Goal: Task Accomplishment & Management: Use online tool/utility

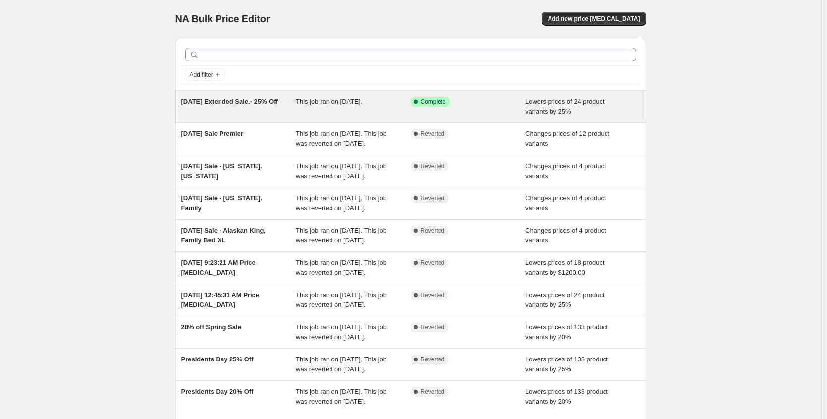
click at [497, 109] on div "Success Complete Complete" at bounding box center [468, 107] width 115 height 20
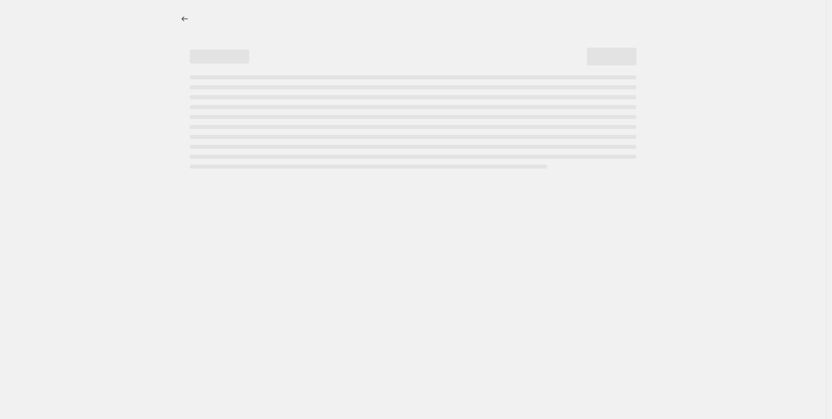
select select "percentage"
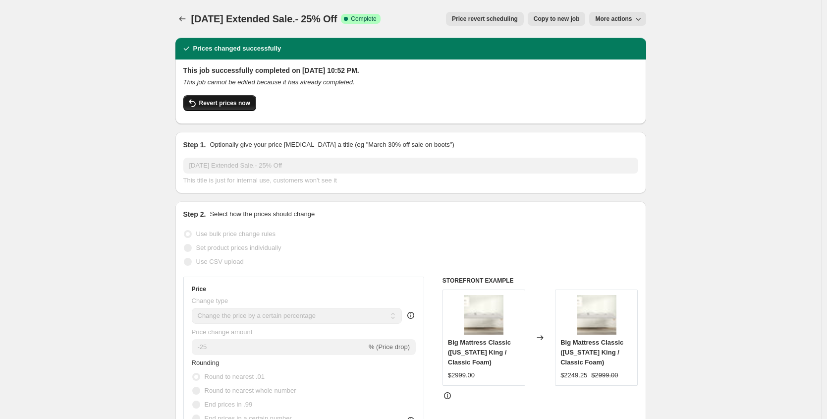
click at [235, 103] on span "Revert prices now" at bounding box center [224, 103] width 51 height 8
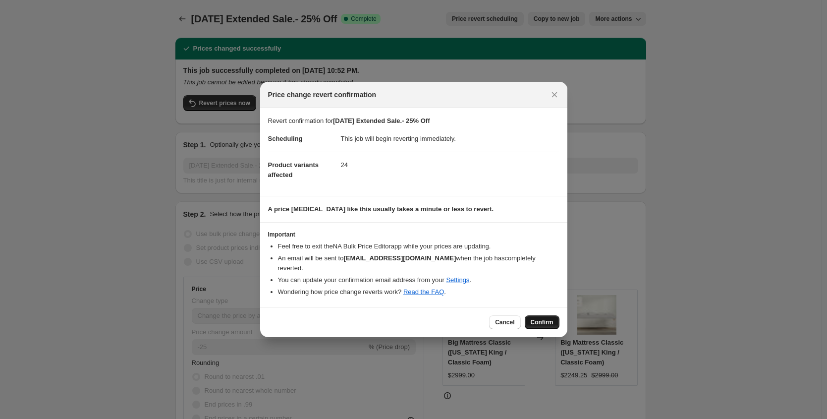
click at [544, 324] on span "Confirm" at bounding box center [542, 322] width 23 height 8
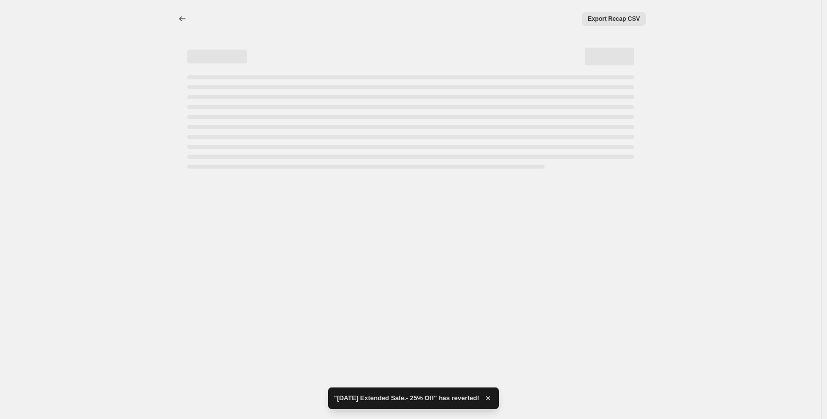
select select "percentage"
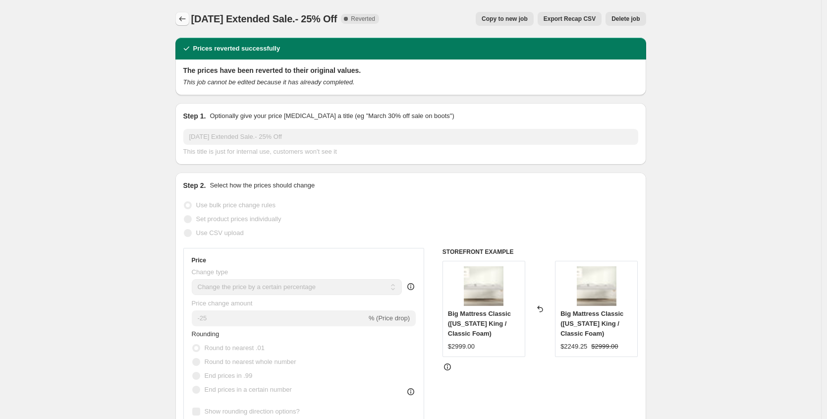
click at [181, 19] on icon "Price change jobs" at bounding box center [182, 19] width 10 height 10
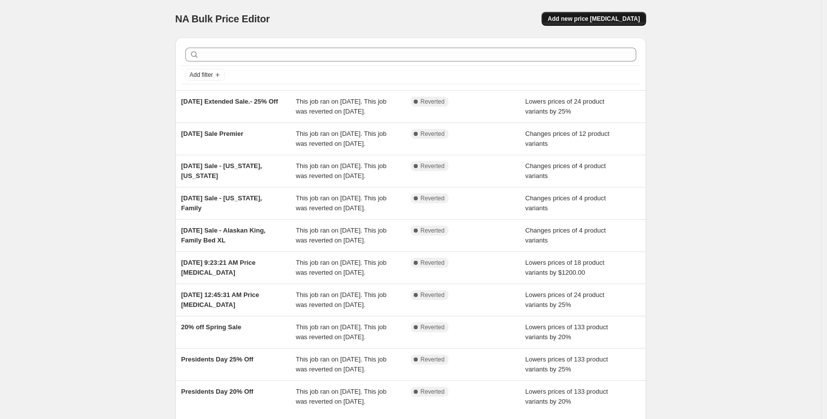
click at [581, 20] on span "Add new price [MEDICAL_DATA]" at bounding box center [594, 19] width 92 height 8
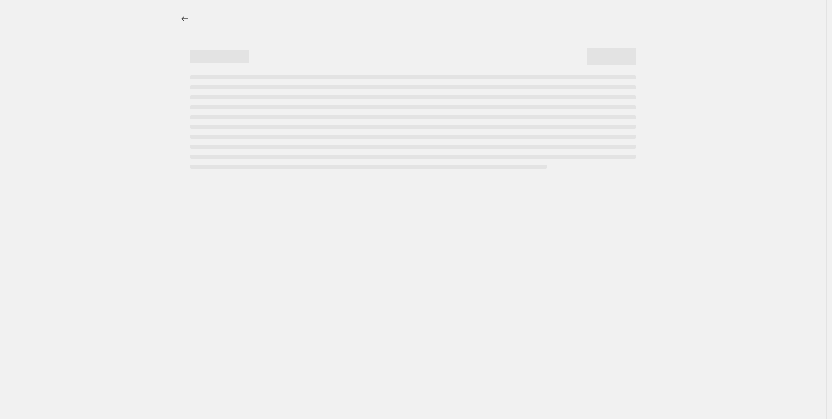
select select "percentage"
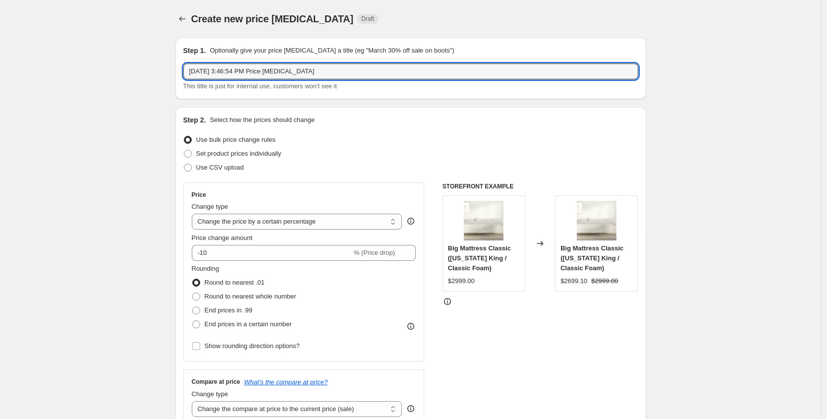
drag, startPoint x: 330, startPoint y: 74, endPoint x: 298, endPoint y: 46, distance: 42.8
click at [299, 48] on div "Step 1. Optionally give your price [MEDICAL_DATA] a title (eg "March 30% off sa…" at bounding box center [410, 69] width 455 height 46
paste input "Classic Foam Mattress and Premier Foam Mattress: 25% Off"
type input "Classic Foam Mattress and Premier Foam Mattress: 25% Off"
click at [205, 96] on div "Step 1. Optionally give your price [MEDICAL_DATA] a title (eg "March 30% off sa…" at bounding box center [410, 68] width 471 height 61
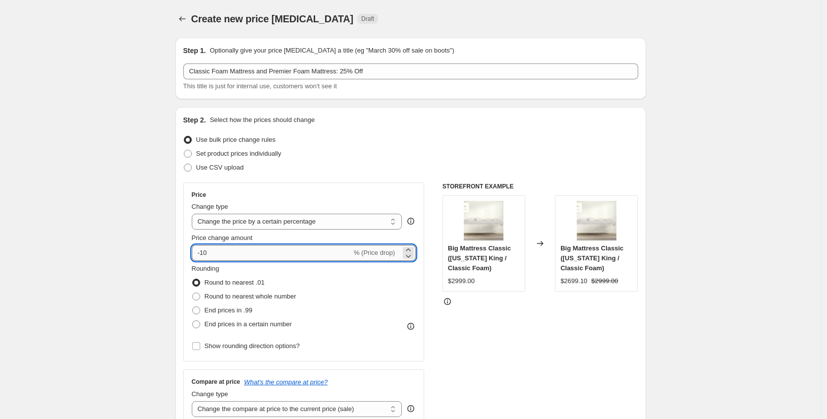
drag, startPoint x: 203, startPoint y: 254, endPoint x: 215, endPoint y: 253, distance: 12.0
click at [214, 253] on input "-10" at bounding box center [272, 253] width 160 height 16
type input "-25"
click at [188, 247] on div "Price Change type Change the price to a certain amount Change the price by a ce…" at bounding box center [303, 271] width 241 height 179
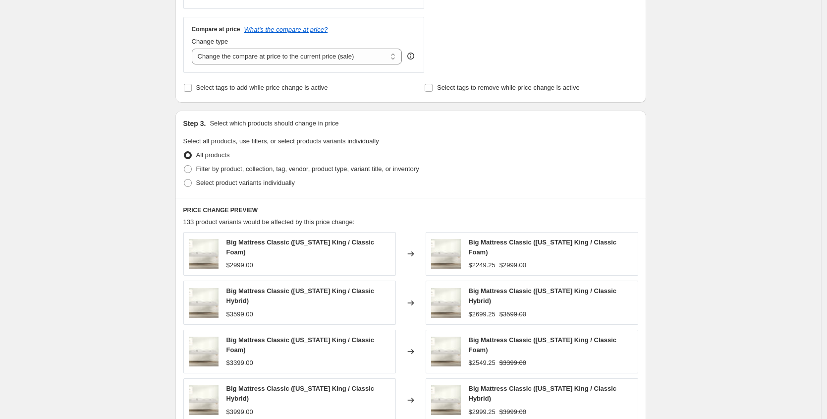
scroll to position [345, 0]
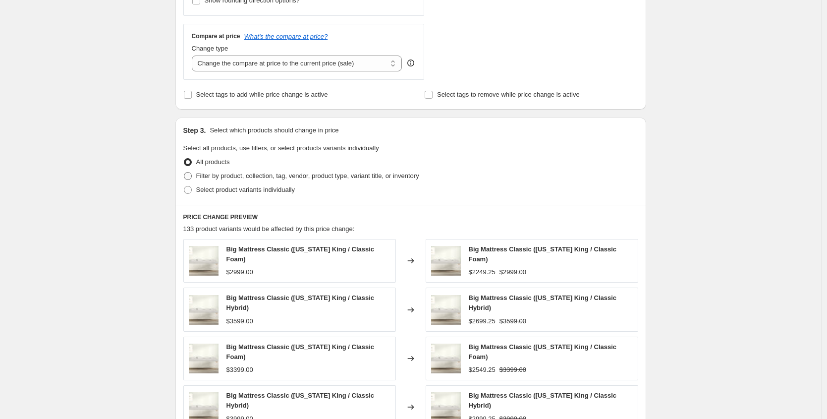
click at [191, 176] on span at bounding box center [188, 176] width 8 height 8
click at [184, 172] on input "Filter by product, collection, tag, vendor, product type, variant title, or inv…" at bounding box center [184, 172] width 0 height 0
radio input "true"
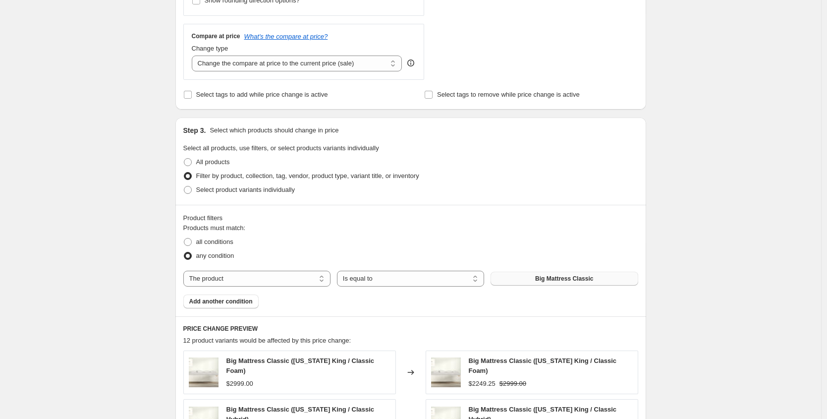
click at [557, 277] on span "Big Mattress Classic" at bounding box center [564, 279] width 58 height 8
click at [190, 192] on span at bounding box center [188, 190] width 8 height 8
click at [184, 186] on input "Select product variants individually" at bounding box center [184, 186] width 0 height 0
radio input "true"
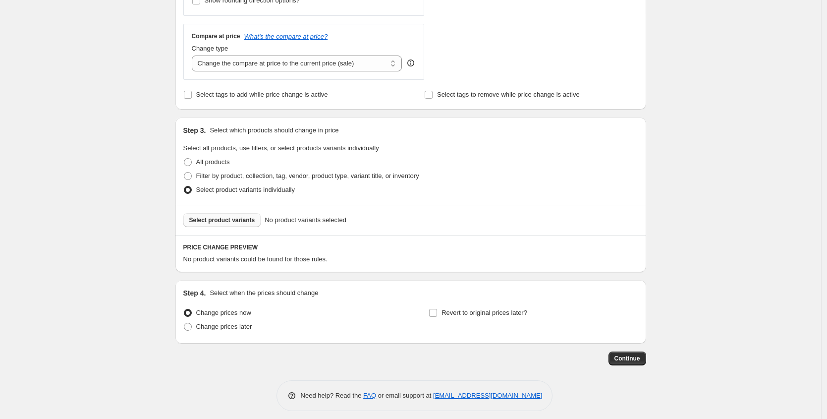
click at [251, 221] on span "Select product variants" at bounding box center [222, 220] width 66 height 8
click at [192, 175] on span at bounding box center [187, 175] width 9 height 9
click at [184, 172] on input "Filter by product, collection, tag, vendor, product type, variant title, or inv…" at bounding box center [184, 172] width 0 height 0
radio input "true"
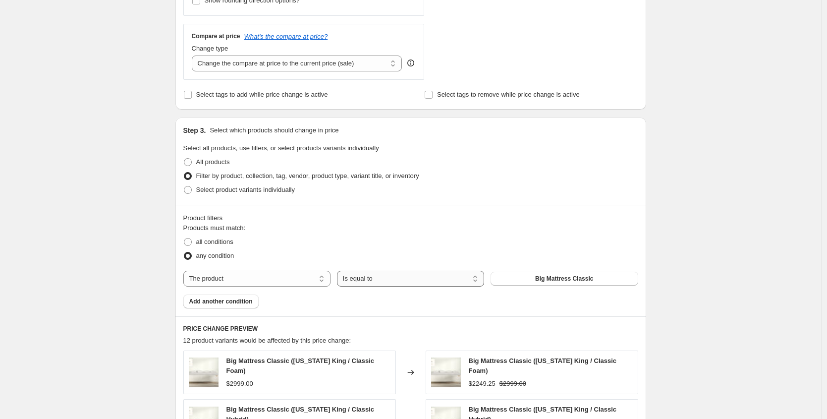
click at [365, 278] on select "Is equal to Is not equal to" at bounding box center [410, 279] width 147 height 16
click at [284, 278] on select "The product The product's collection The product's tag The product's vendor The…" at bounding box center [256, 279] width 147 height 16
select select "tag"
click at [516, 281] on button "Big Mattress Classic" at bounding box center [564, 279] width 147 height 14
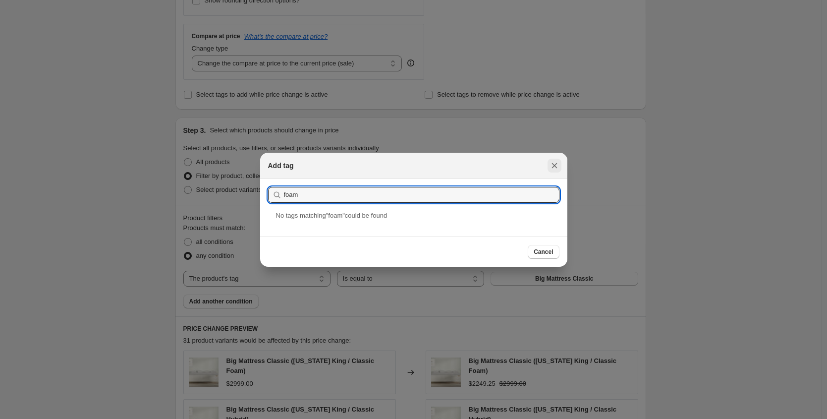
type input "foam"
click at [555, 166] on icon "Close" at bounding box center [554, 165] width 5 height 5
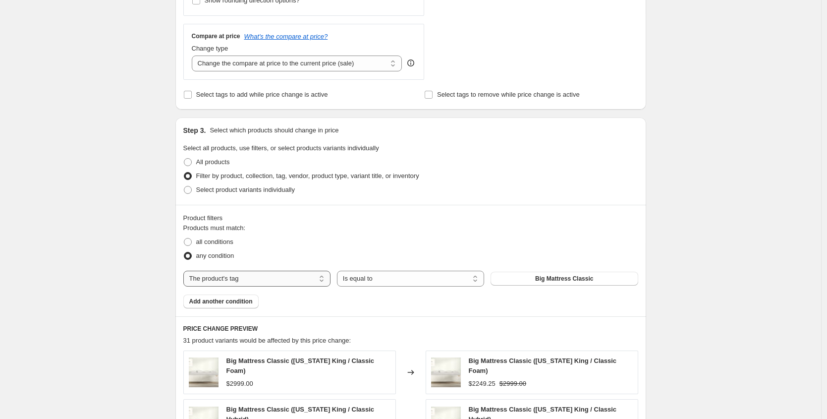
click at [285, 274] on select "The product The product's collection The product's tag The product's vendor The…" at bounding box center [256, 279] width 147 height 16
select select "title"
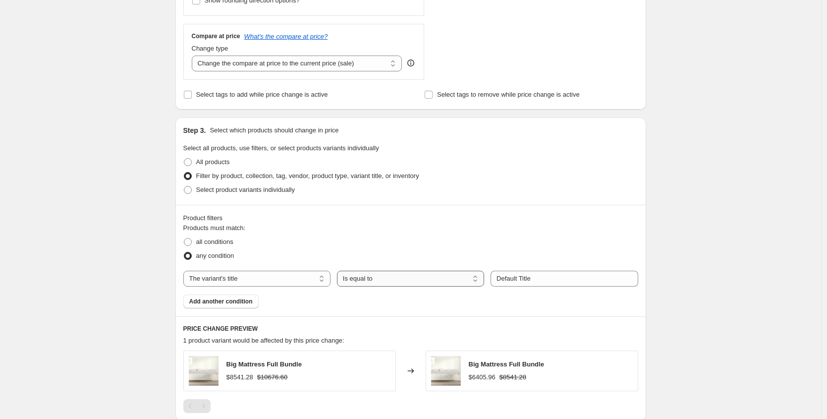
click at [418, 278] on select "Is equal to Is not equal to Contains" at bounding box center [410, 279] width 147 height 16
select select "contains"
click at [522, 280] on input "Default Title" at bounding box center [564, 279] width 147 height 16
drag, startPoint x: 549, startPoint y: 278, endPoint x: 536, endPoint y: 257, distance: 25.2
click at [539, 262] on div "Products must match: all conditions any condition The product The product's col…" at bounding box center [410, 265] width 455 height 85
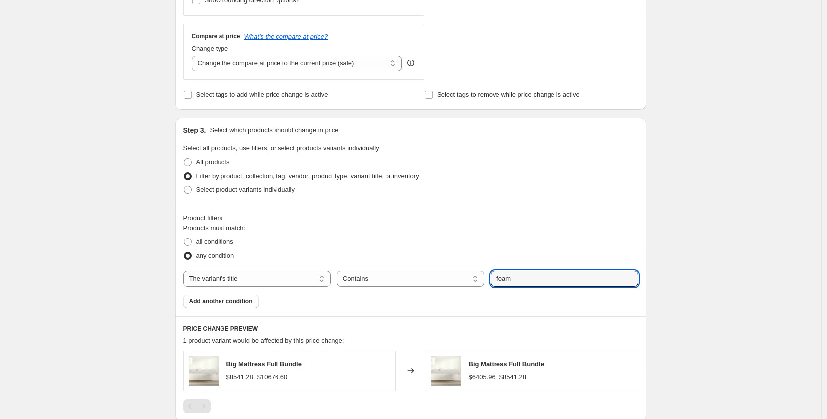
type input "foam"
click at [478, 298] on div "Products must match: all conditions any condition The product The product's col…" at bounding box center [410, 265] width 455 height 85
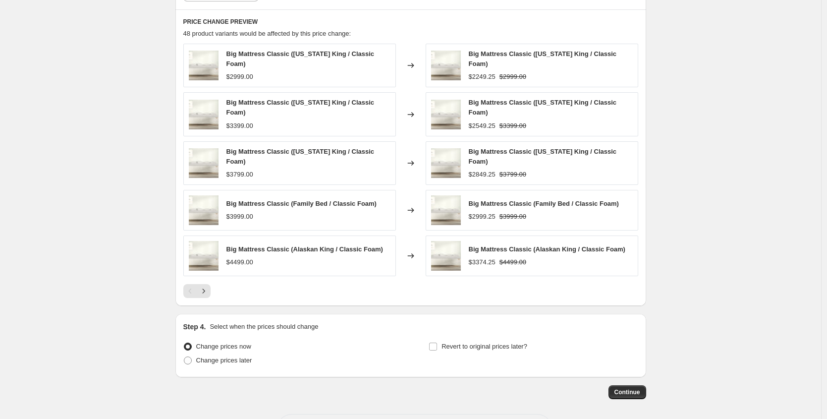
scroll to position [653, 0]
click at [208, 285] on icon "Next" at bounding box center [204, 290] width 10 height 10
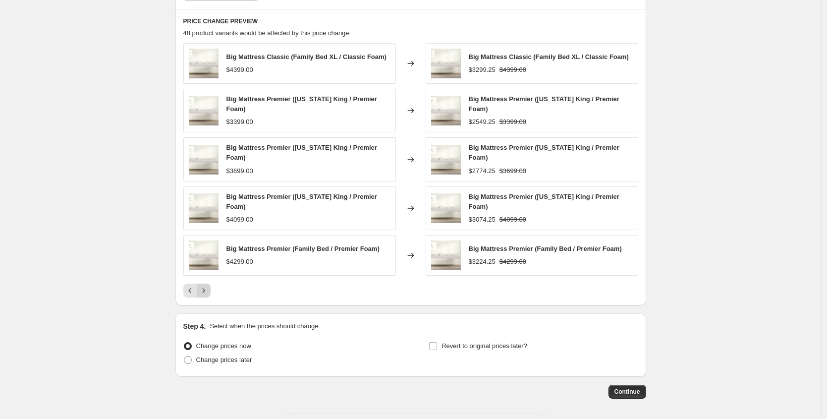
click at [208, 285] on icon "Next" at bounding box center [204, 290] width 10 height 10
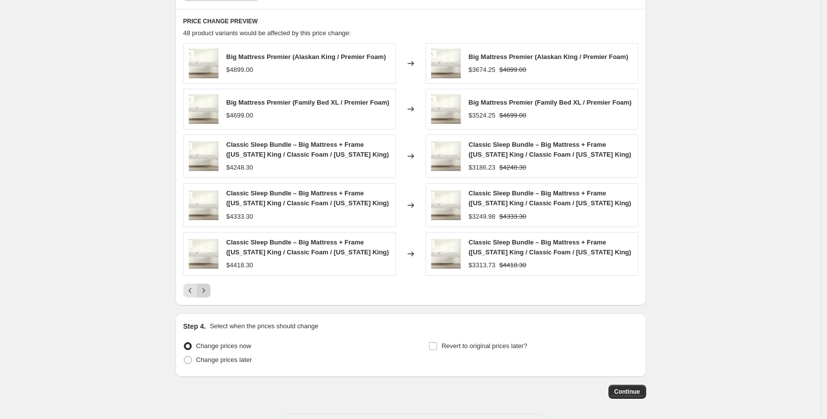
click at [207, 290] on icon "Next" at bounding box center [204, 290] width 10 height 10
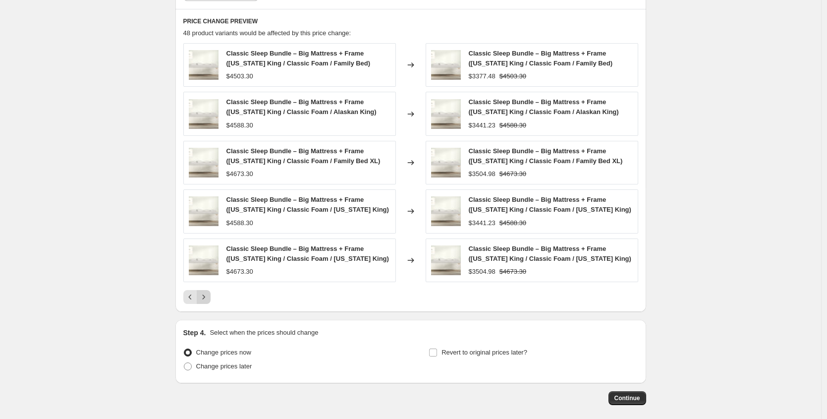
click at [208, 290] on button "Next" at bounding box center [204, 297] width 14 height 14
click at [196, 291] on button "Previous" at bounding box center [190, 297] width 14 height 14
click at [194, 294] on icon "Previous" at bounding box center [190, 297] width 10 height 10
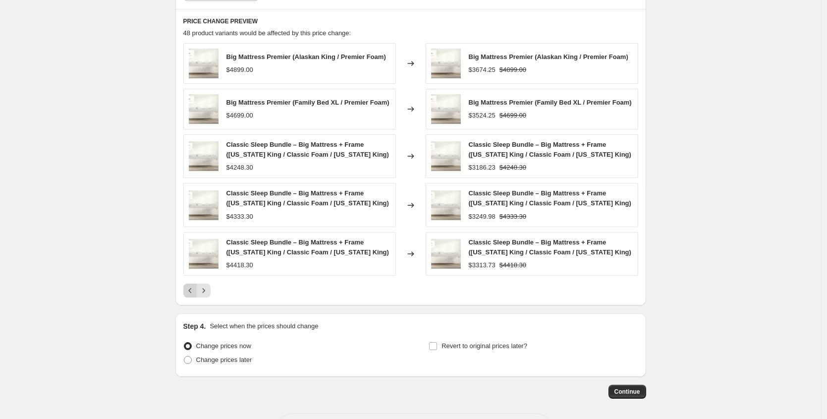
click at [194, 294] on icon "Previous" at bounding box center [190, 290] width 10 height 10
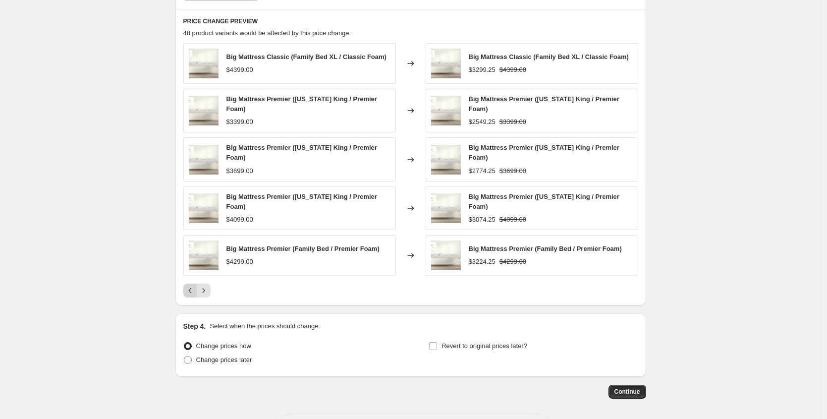
click at [194, 294] on button "Previous" at bounding box center [190, 290] width 14 height 14
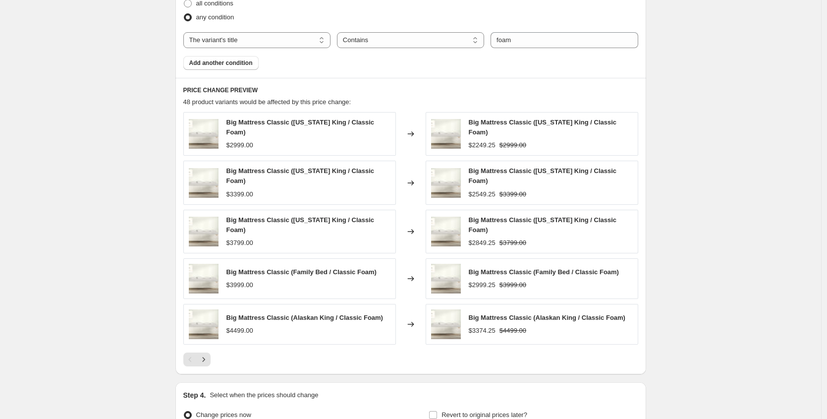
scroll to position [686, 0]
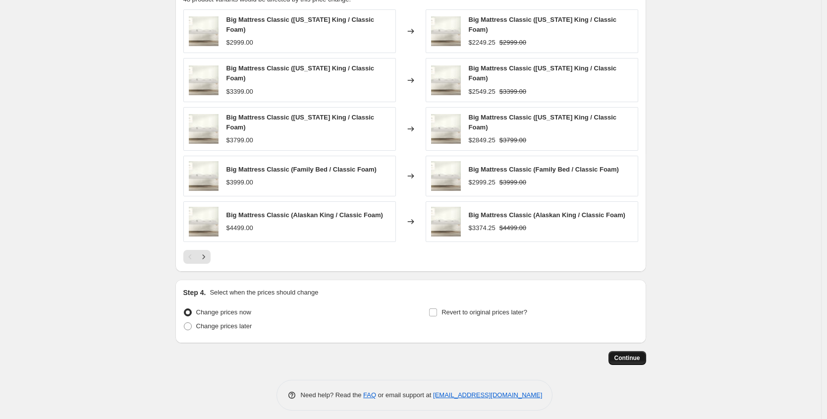
click at [626, 355] on span "Continue" at bounding box center [627, 358] width 26 height 8
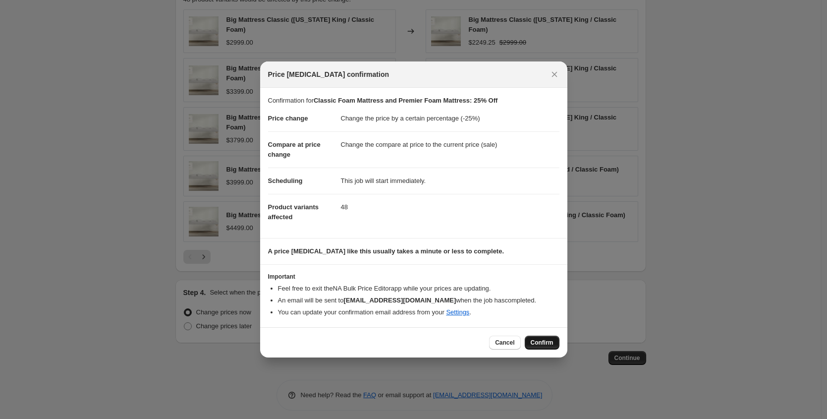
click at [535, 346] on span "Confirm" at bounding box center [542, 342] width 23 height 8
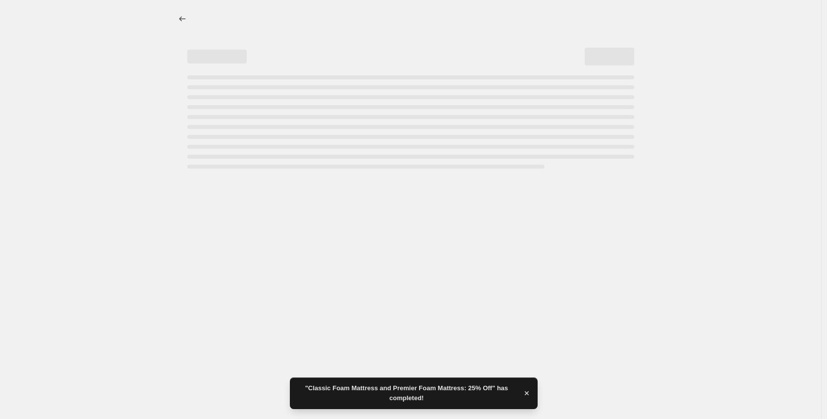
select select "percentage"
select select "title"
select select "contains"
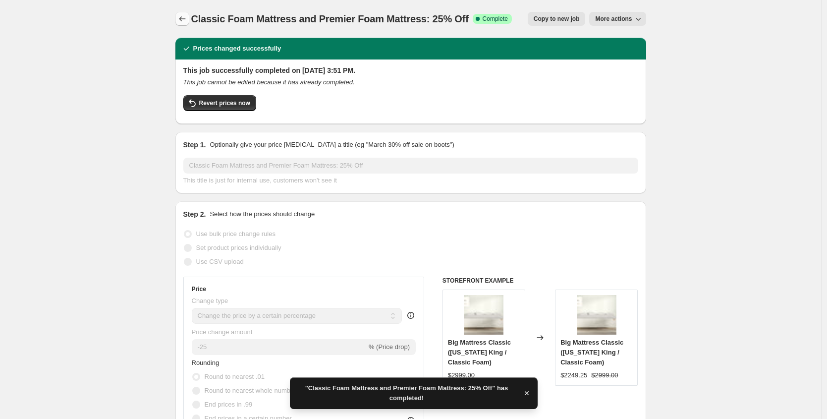
click at [184, 18] on icon "Price change jobs" at bounding box center [182, 19] width 10 height 10
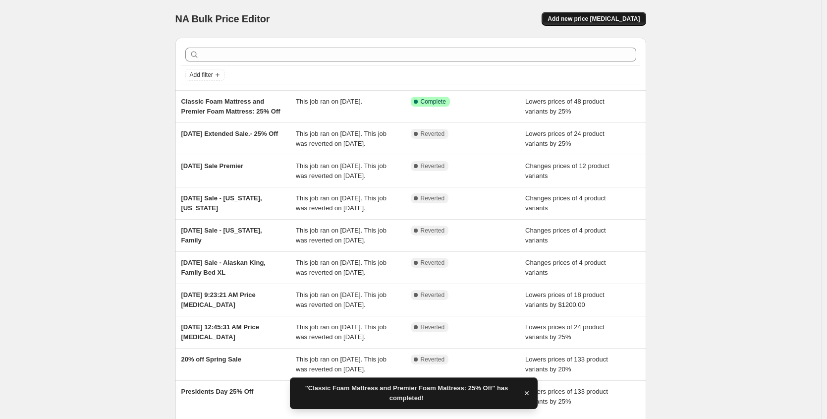
click at [589, 19] on span "Add new price [MEDICAL_DATA]" at bounding box center [594, 19] width 92 height 8
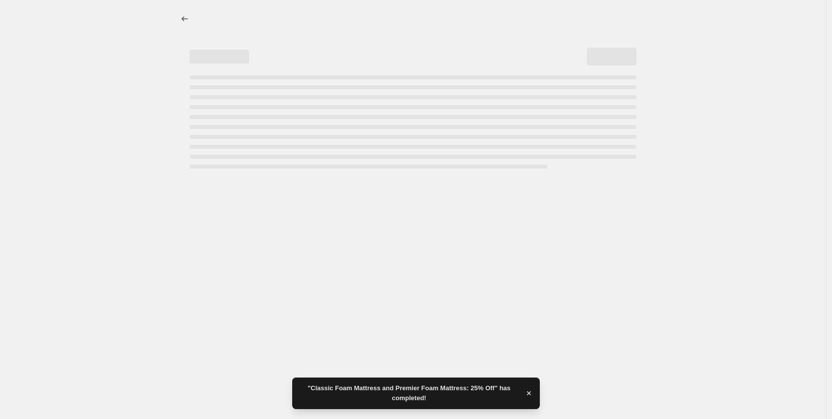
select select "percentage"
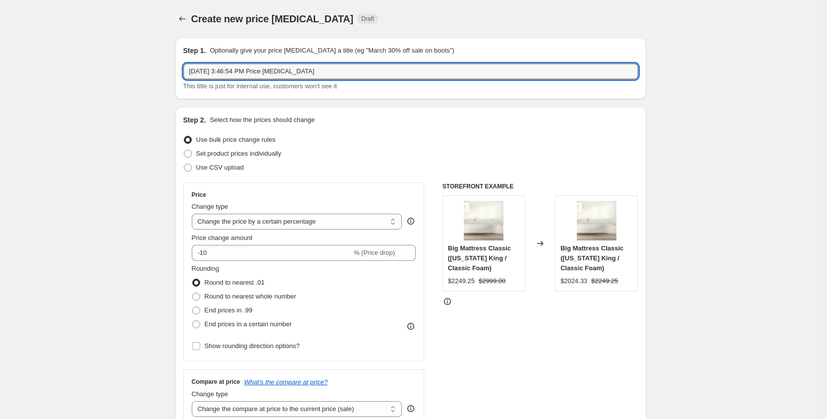
drag, startPoint x: 339, startPoint y: 72, endPoint x: 303, endPoint y: 35, distance: 52.2
click at [305, 38] on div "Step 1. Optionally give your price [MEDICAL_DATA] a title (eg "March 30% off sa…" at bounding box center [410, 68] width 471 height 61
paste input "Classic Hybrid Mattress and Premier Hybrid Mattress: 15% Off"
type input "Classic Hybrid Mattress and Premier Hybrid Mattress: 15% Off"
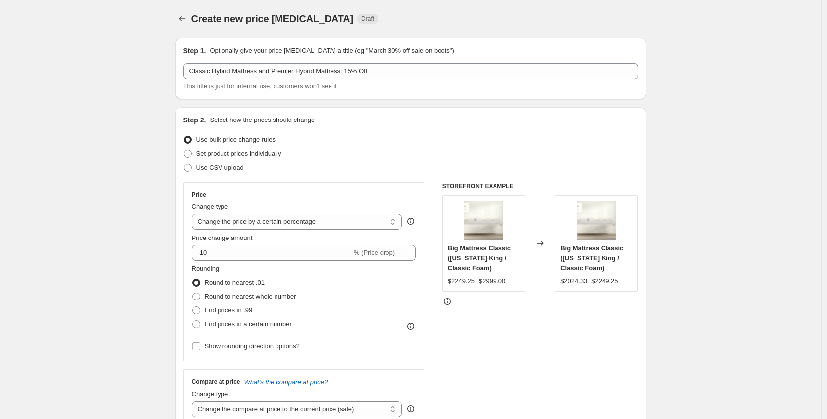
click at [185, 96] on div "Step 1. Optionally give your price [MEDICAL_DATA] a title (eg "March 30% off sa…" at bounding box center [410, 68] width 471 height 61
click at [210, 252] on input "-10" at bounding box center [272, 253] width 160 height 16
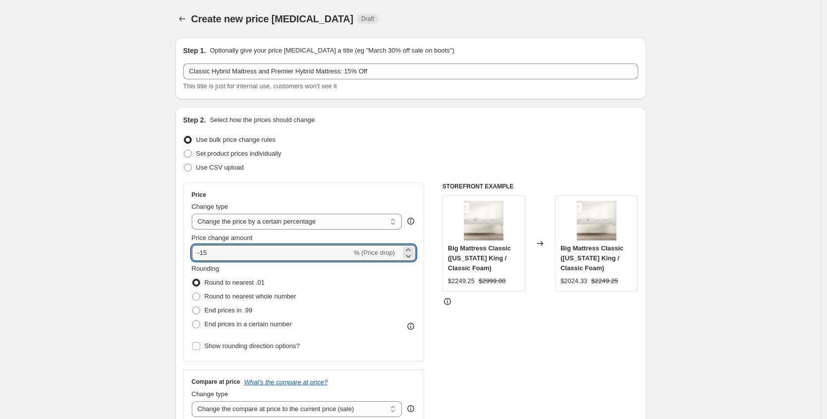
type input "-15"
click at [178, 243] on div "Step 2. Select how the prices should change Use bulk price change rules Set pro…" at bounding box center [410, 281] width 471 height 348
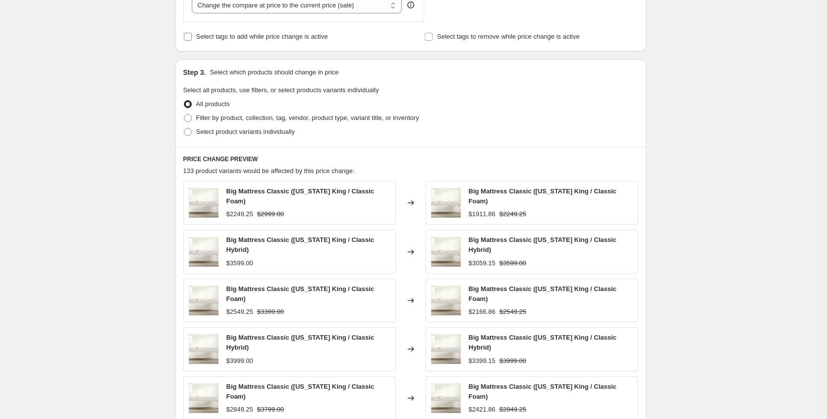
scroll to position [409, 0]
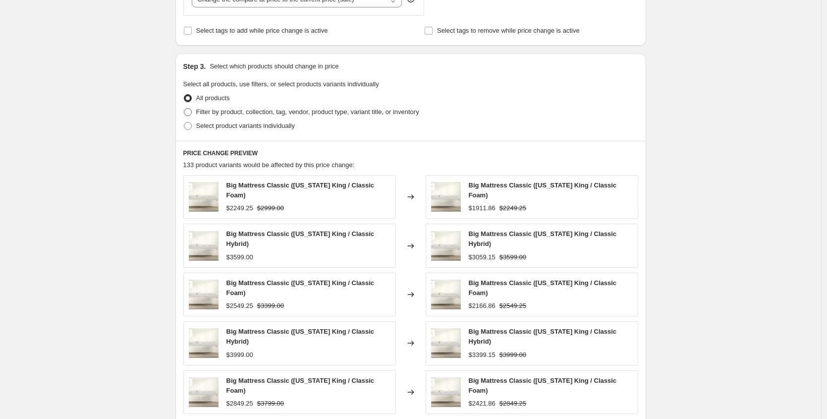
click at [191, 110] on span at bounding box center [188, 112] width 8 height 8
click at [184, 109] on input "Filter by product, collection, tag, vendor, product type, variant title, or inv…" at bounding box center [184, 108] width 0 height 0
radio input "true"
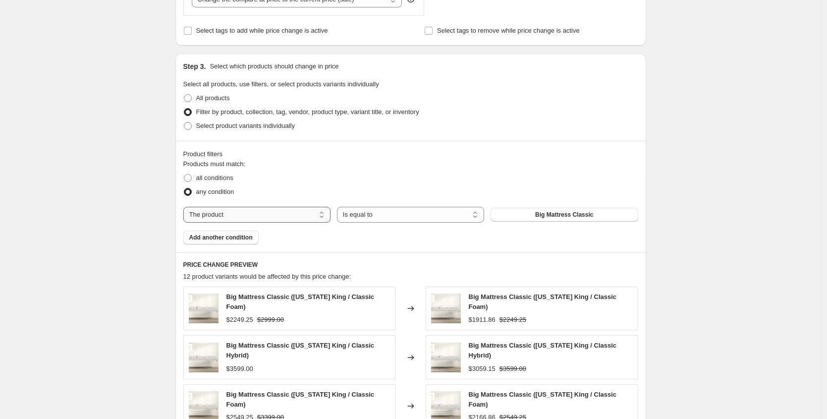
click at [296, 217] on select "The product The product's collection The product's tag The product's vendor The…" at bounding box center [256, 215] width 147 height 16
select select "title"
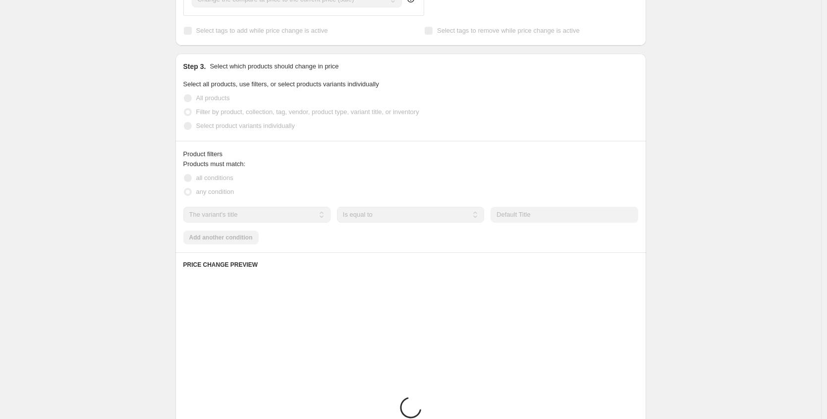
click at [400, 200] on div "Products must match: all conditions any condition The product The product's col…" at bounding box center [410, 201] width 455 height 85
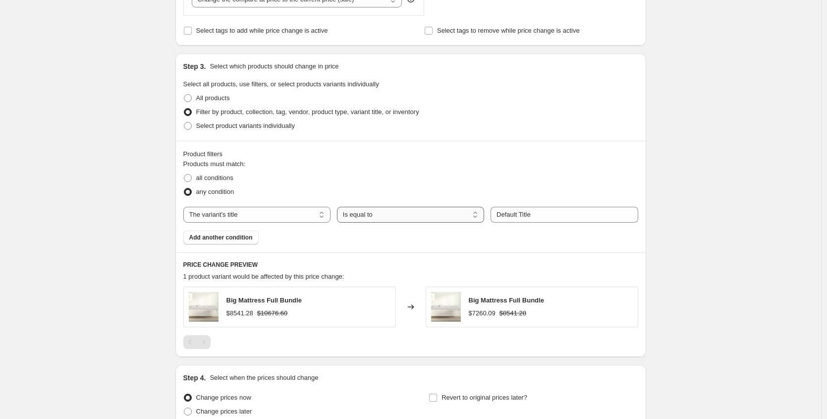
click at [399, 213] on select "Is equal to Is not equal to Contains" at bounding box center [410, 215] width 147 height 16
select select "contains"
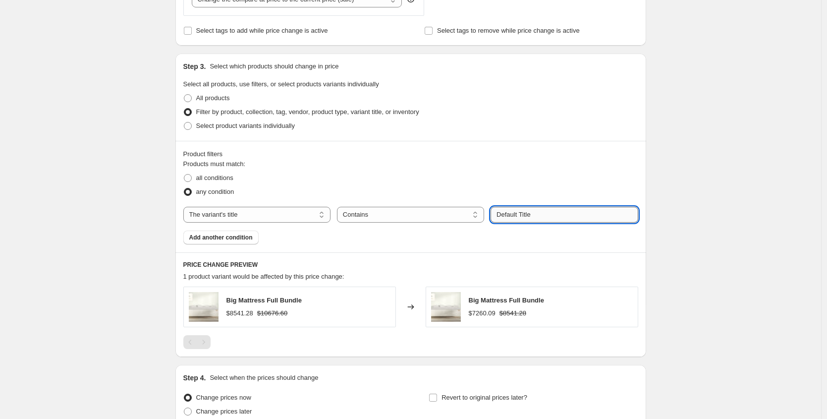
click at [540, 215] on input "Default Title" at bounding box center [564, 215] width 147 height 16
drag, startPoint x: 548, startPoint y: 217, endPoint x: 518, endPoint y: 194, distance: 36.8
click at [518, 194] on div "Products must match: all conditions any condition The product The product's col…" at bounding box center [410, 201] width 455 height 85
type input "hybrid"
click at [422, 240] on div "Products must match: all conditions any condition The product The product's col…" at bounding box center [410, 201] width 455 height 85
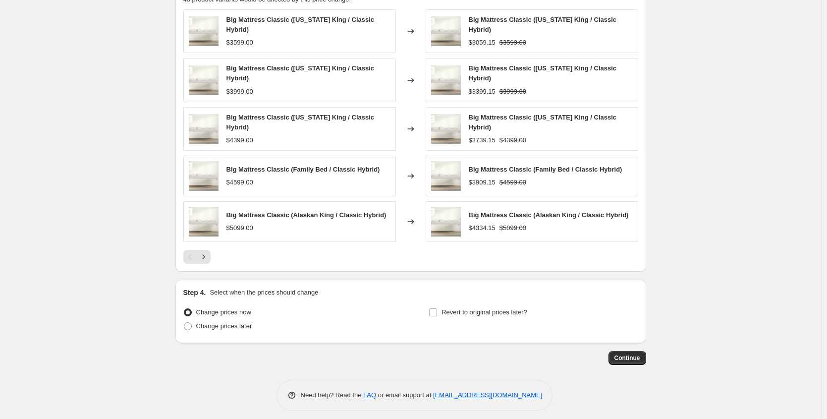
scroll to position [690, 0]
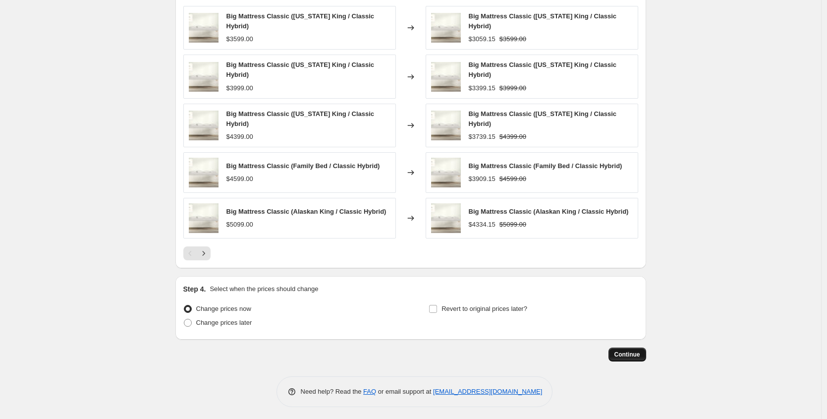
click at [640, 350] on span "Continue" at bounding box center [627, 354] width 26 height 8
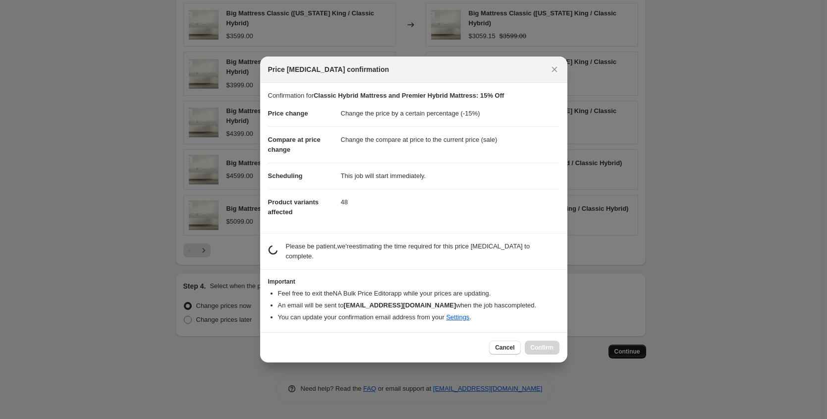
scroll to position [0, 0]
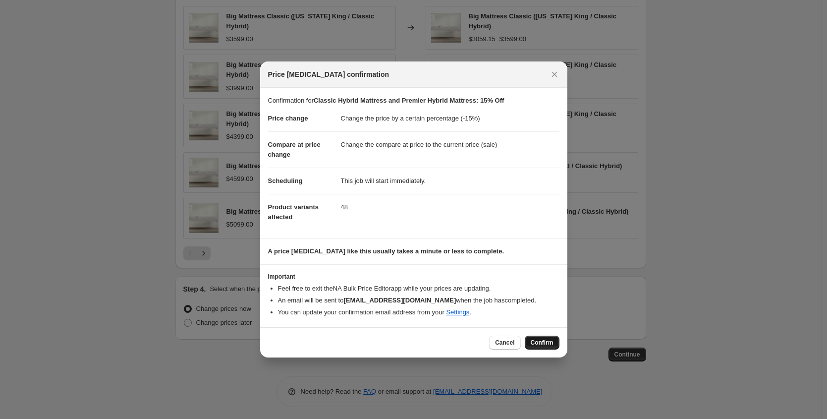
click at [542, 339] on span "Confirm" at bounding box center [542, 342] width 23 height 8
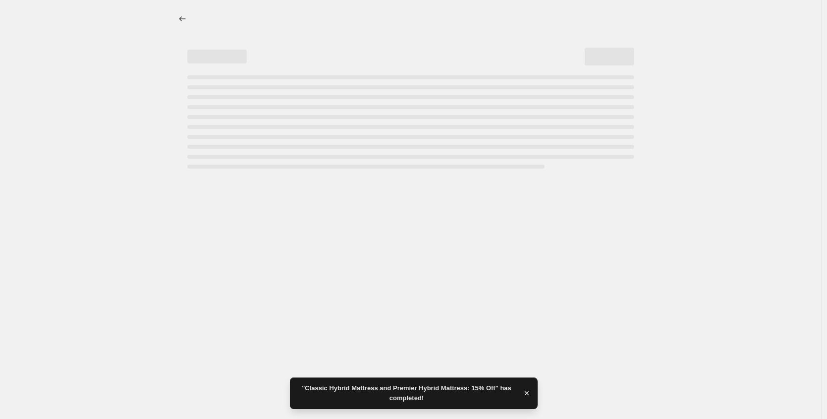
select select "percentage"
select select "title"
select select "contains"
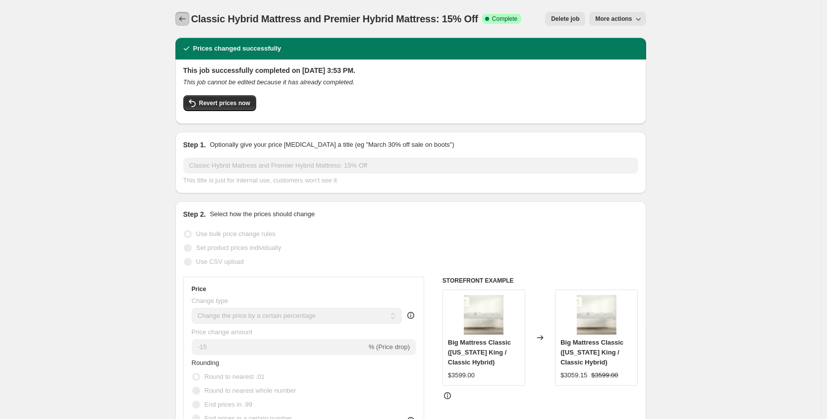
click at [186, 21] on icon "Price change jobs" at bounding box center [182, 19] width 10 height 10
